Goal: Check status: Check status

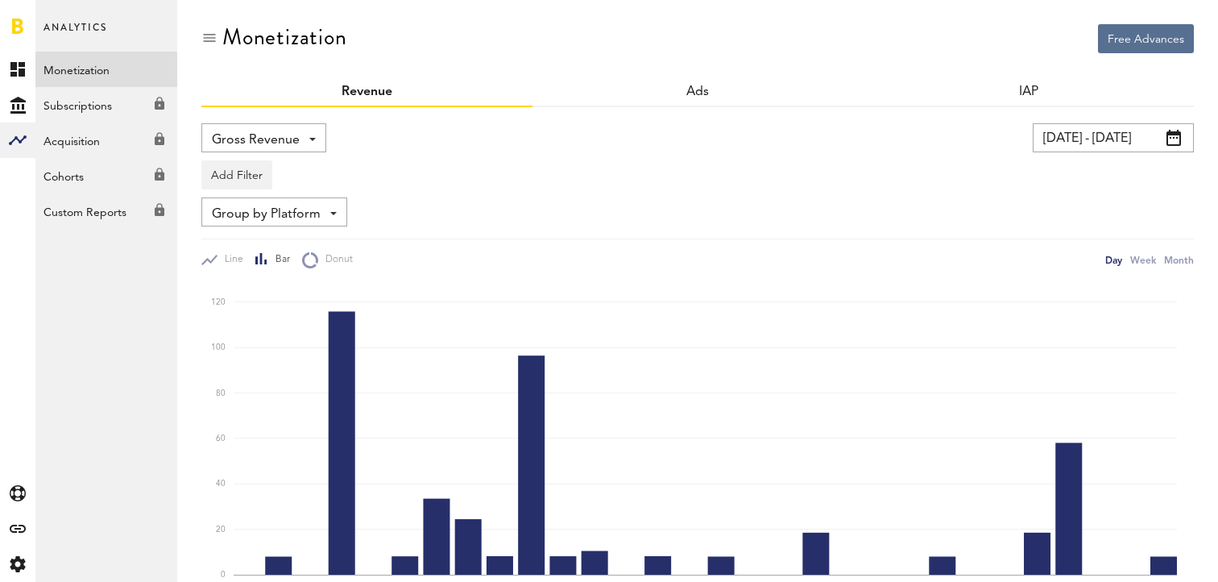
click at [1104, 143] on input "[DATE] - [DATE]" at bounding box center [1113, 137] width 161 height 29
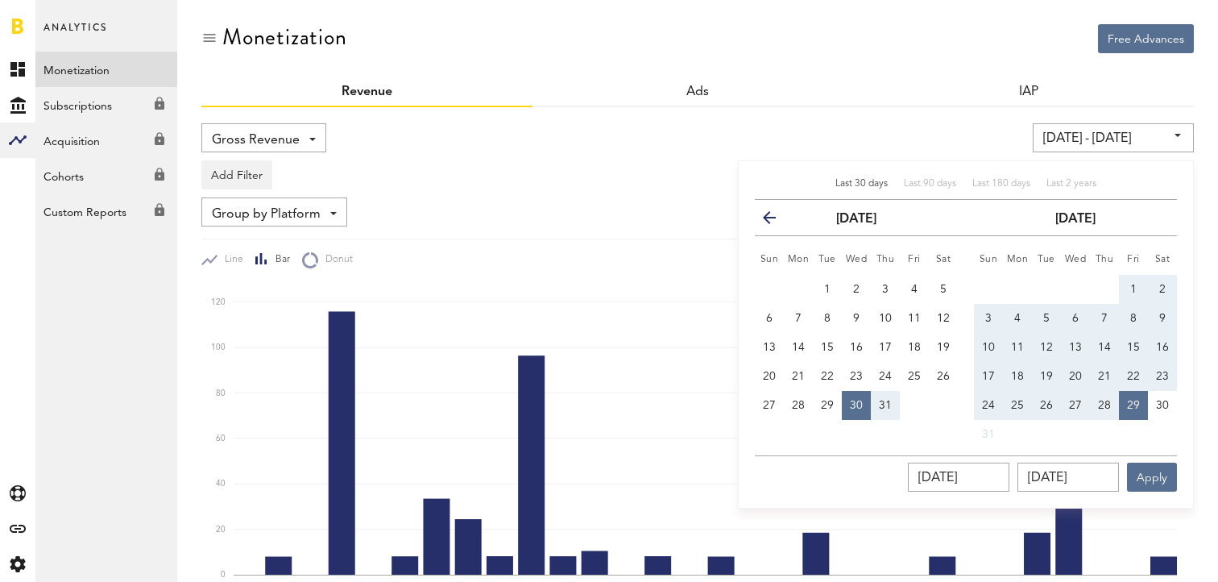
click at [1135, 280] on button "1" at bounding box center [1133, 289] width 29 height 29
type input "[DATE] - [DATE]"
type input "[DATE]"
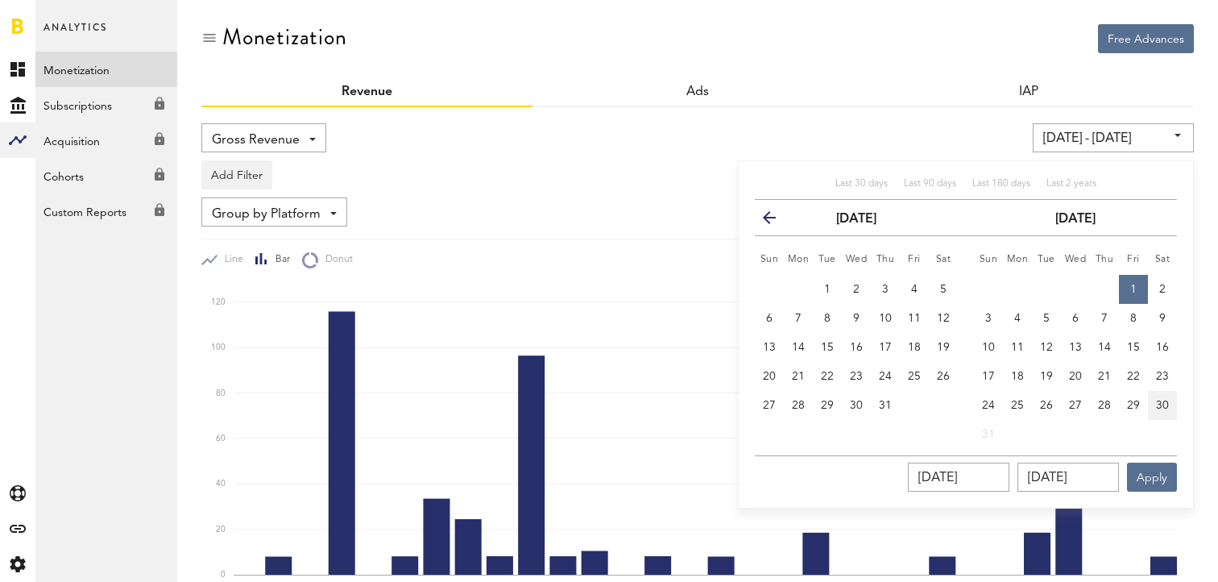
click at [1157, 403] on span "30" at bounding box center [1162, 405] width 13 height 11
type input "[DATE] - [DATE]"
type input "[DATE]"
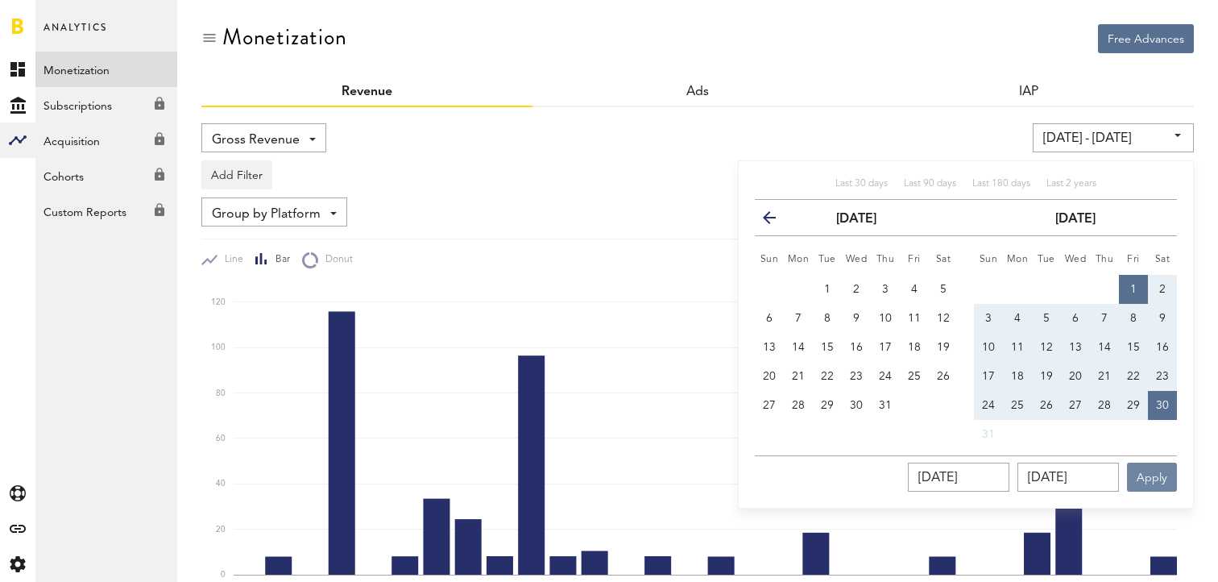
click at [1151, 474] on button "Apply" at bounding box center [1152, 476] width 50 height 29
